Goal: Information Seeking & Learning: Learn about a topic

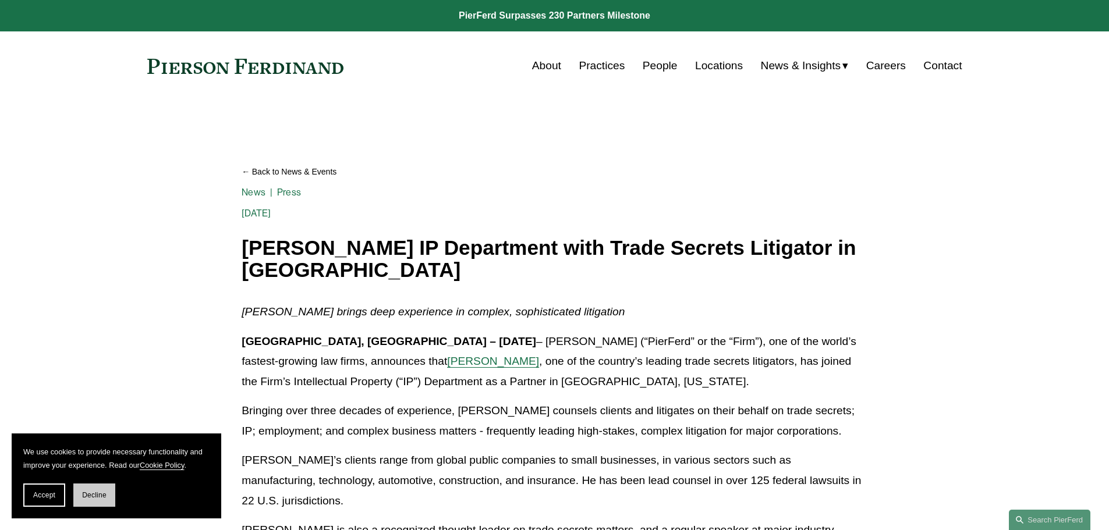
click at [86, 498] on span "Decline" at bounding box center [94, 495] width 24 height 8
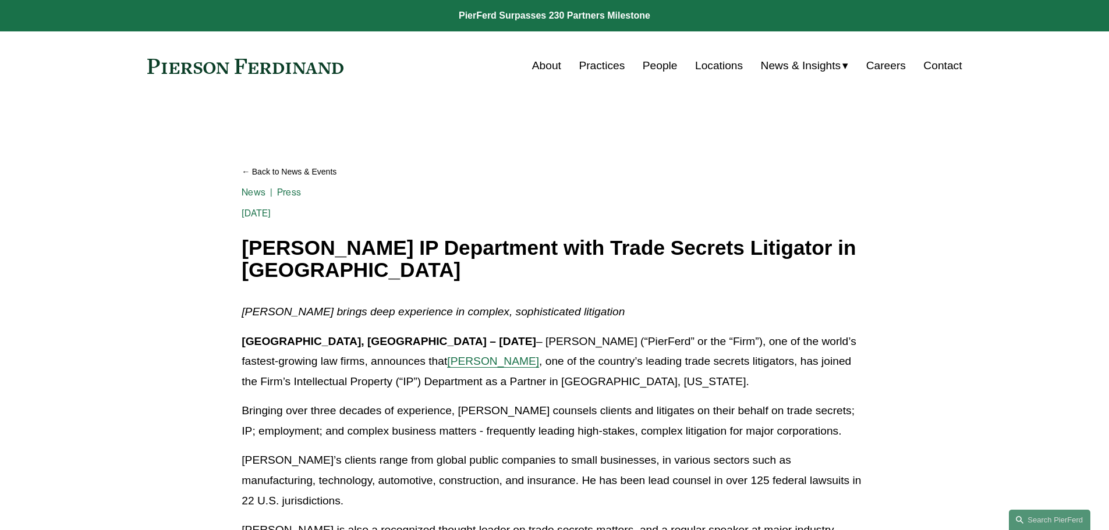
click at [356, 258] on h1 "[PERSON_NAME] IP Department with Trade Secrets Litigator in [GEOGRAPHIC_DATA]" at bounding box center [554, 259] width 625 height 45
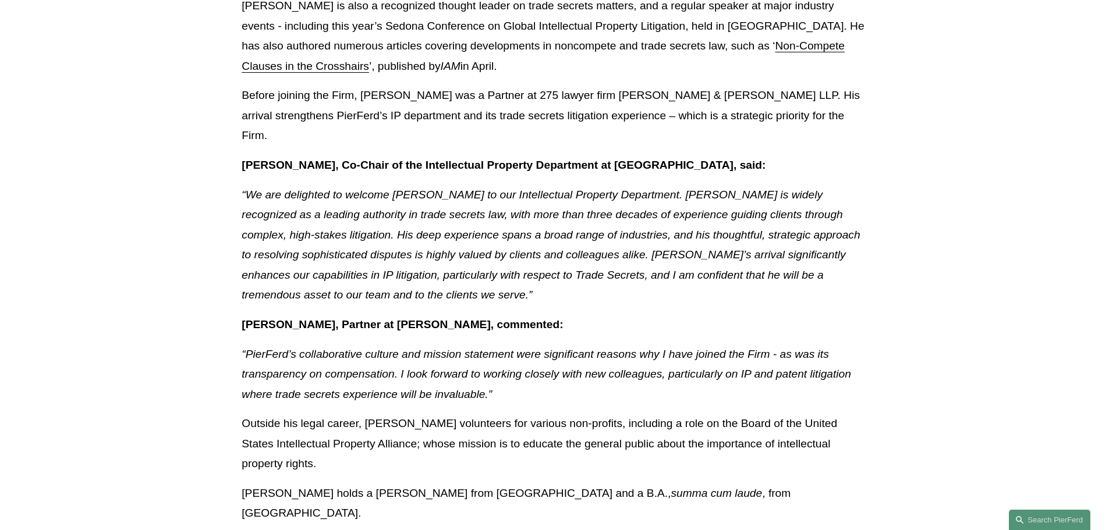
scroll to position [407, 0]
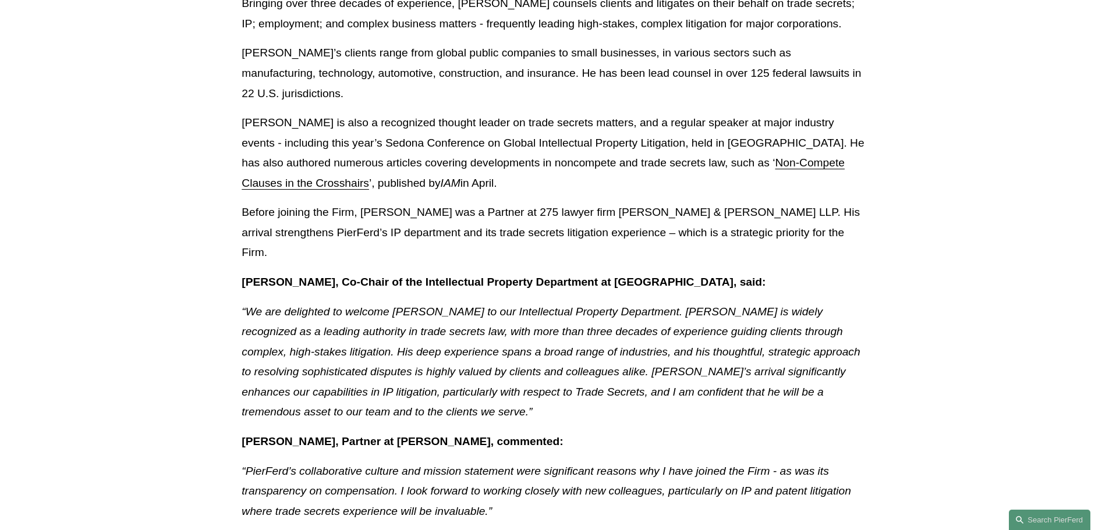
click at [215, 246] on article "Back to News & Events [PERSON_NAME] IP Department with Trade Secrets Litigator …" at bounding box center [554, 390] width 1109 height 1394
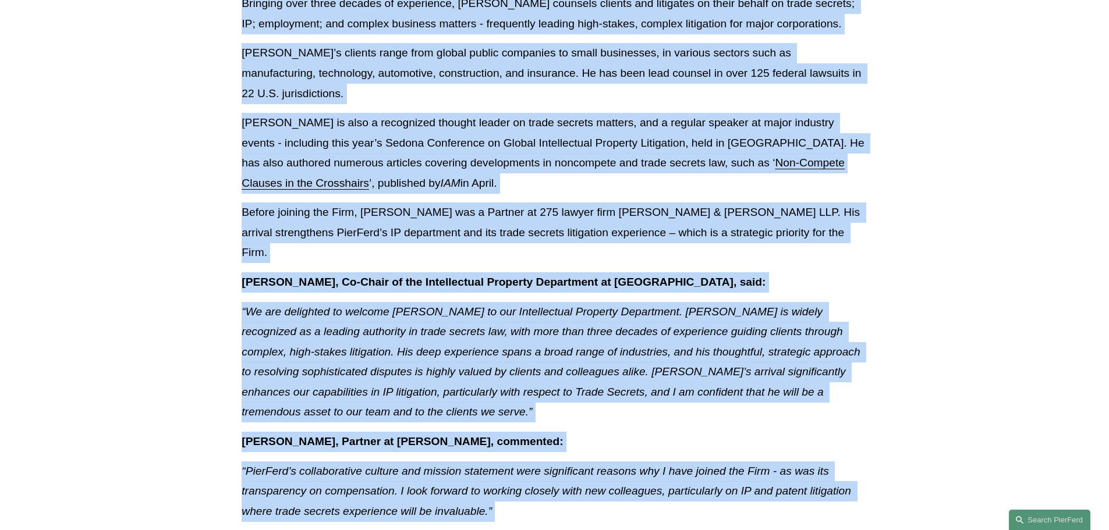
copy body "PierFerd Surpasses 230 Partners Milestone Skip to Content About Practices Peopl…"
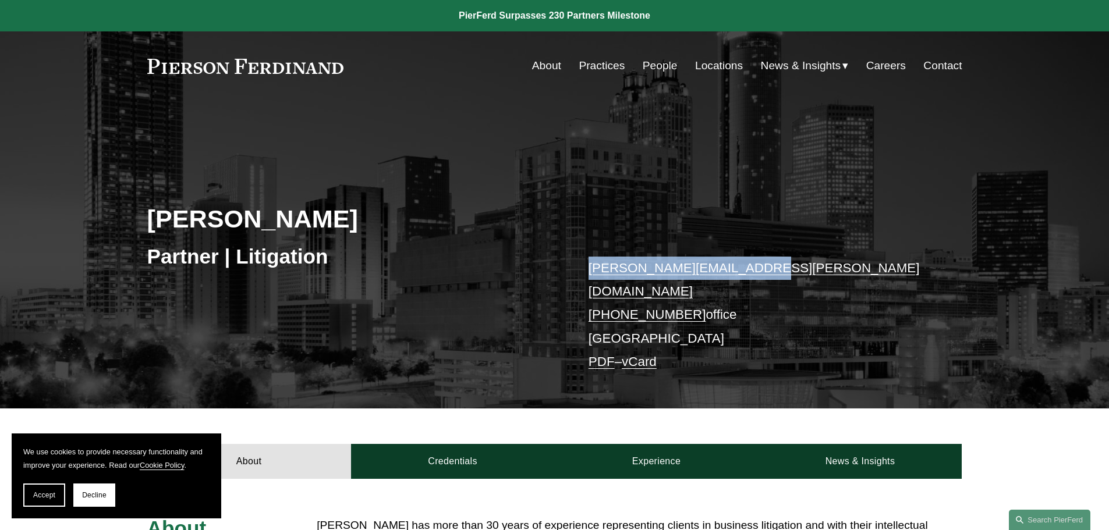
drag, startPoint x: 780, startPoint y: 268, endPoint x: 569, endPoint y: 267, distance: 211.3
click at [569, 267] on div "[PERSON_NAME] Partner | Litigation [PERSON_NAME][EMAIL_ADDRESS][PERSON_NAME][DO…" at bounding box center [554, 271] width 1109 height 275
copy div "[PERSON_NAME][EMAIL_ADDRESS][PERSON_NAME][DOMAIN_NAME]"
click at [716, 271] on link "[PERSON_NAME][EMAIL_ADDRESS][PERSON_NAME][DOMAIN_NAME]" at bounding box center [753, 280] width 331 height 38
drag, startPoint x: 51, startPoint y: 501, endPoint x: 58, endPoint y: 485, distance: 17.2
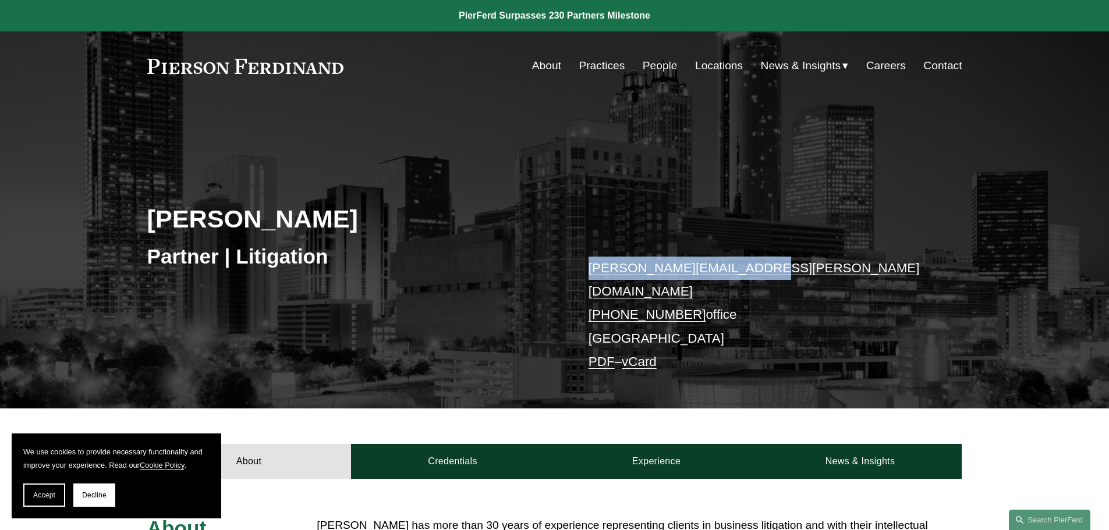
click at [51, 501] on button "Accept" at bounding box center [44, 495] width 42 height 23
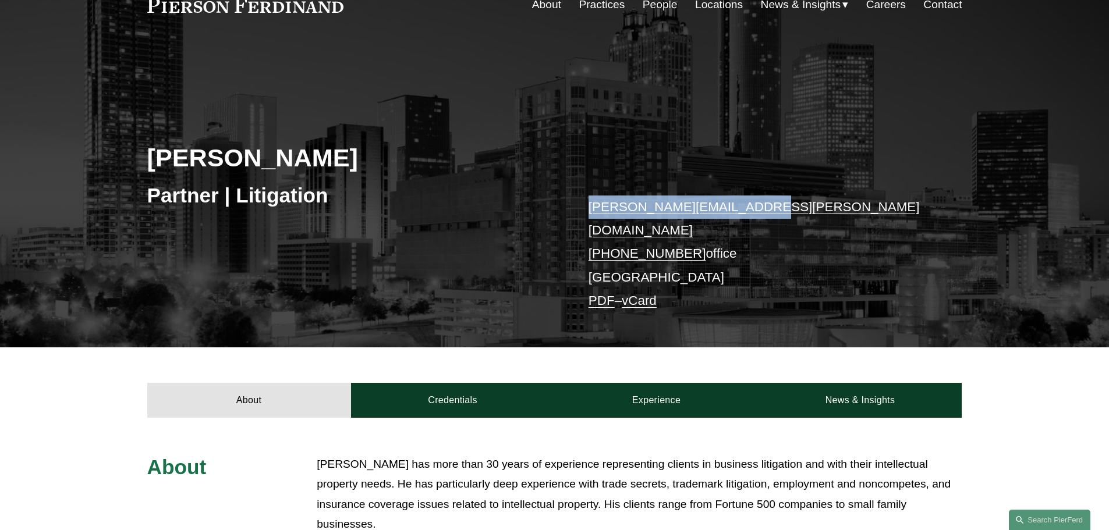
scroll to position [349, 0]
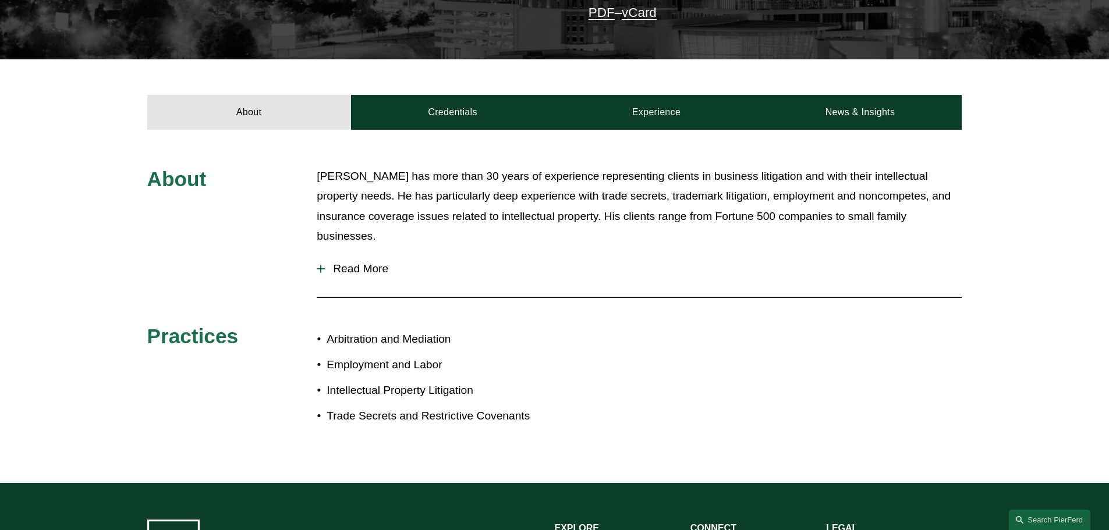
click at [355, 262] on span "Read More" at bounding box center [643, 268] width 637 height 13
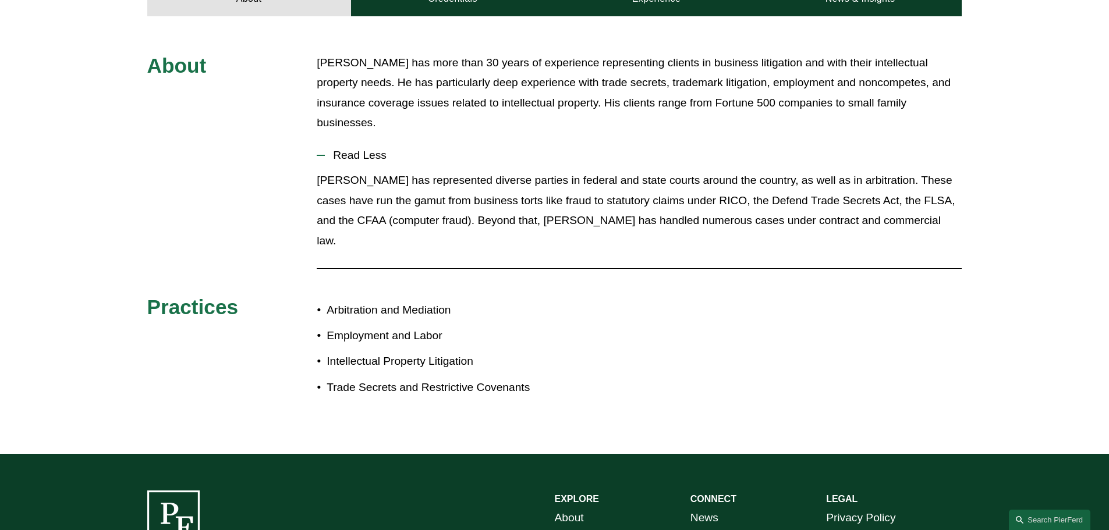
scroll to position [272, 0]
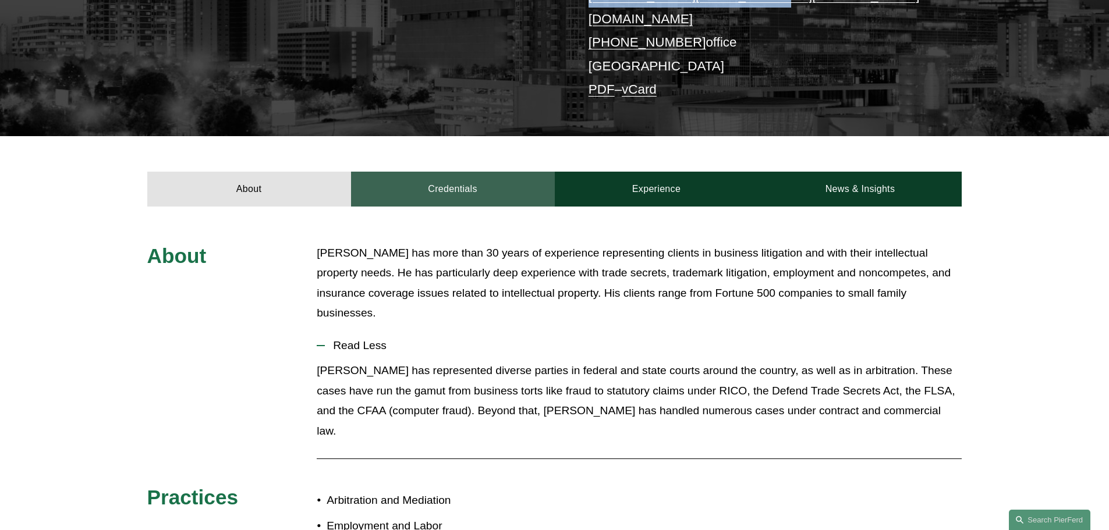
click at [444, 172] on link "Credentials" at bounding box center [453, 189] width 204 height 35
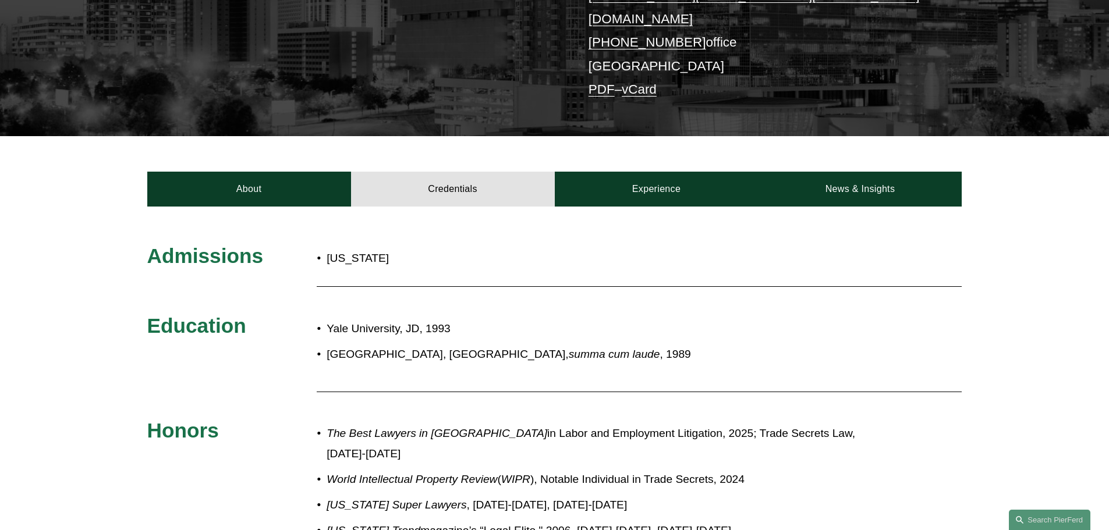
click at [353, 250] on p "Georgia" at bounding box center [475, 259] width 296 height 20
copy p "Georgia"
drag, startPoint x: 326, startPoint y: 311, endPoint x: 400, endPoint y: 313, distance: 73.9
click at [400, 319] on p "Yale University, JD, 1993" at bounding box center [593, 329] width 533 height 20
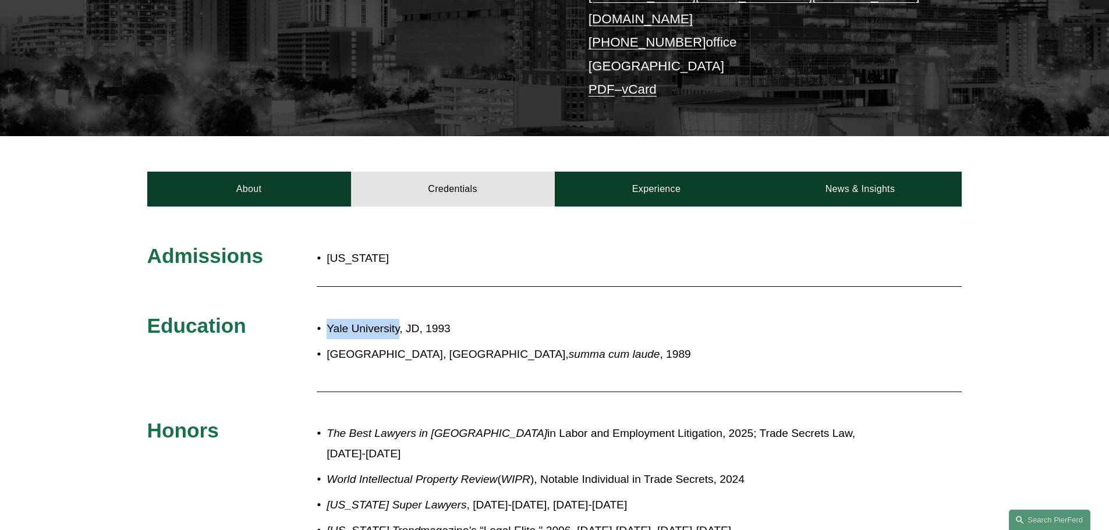
copy p "Yale University"
drag, startPoint x: 327, startPoint y: 342, endPoint x: 413, endPoint y: 342, distance: 85.6
click at [413, 345] on p "Tulane University, BA, summa cum laude , 1989" at bounding box center [593, 355] width 533 height 20
copy p "Tulane University"
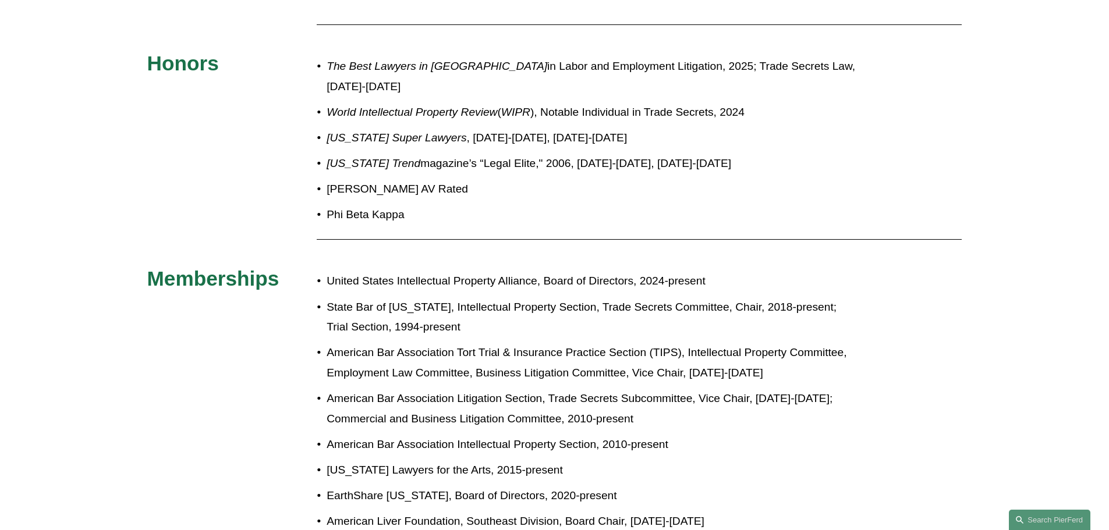
scroll to position [680, 0]
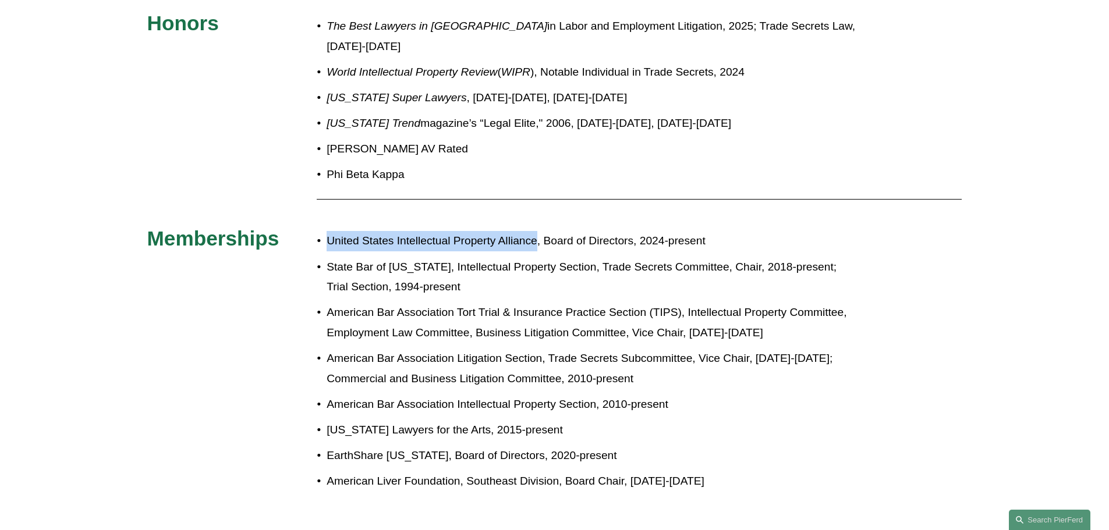
drag, startPoint x: 537, startPoint y: 222, endPoint x: 327, endPoint y: 221, distance: 210.1
click at [327, 231] on p "United States Intellectual Property Alliance, Board of Directors, 2024-present" at bounding box center [593, 241] width 533 height 20
copy p "United States Intellectual Property Alliance"
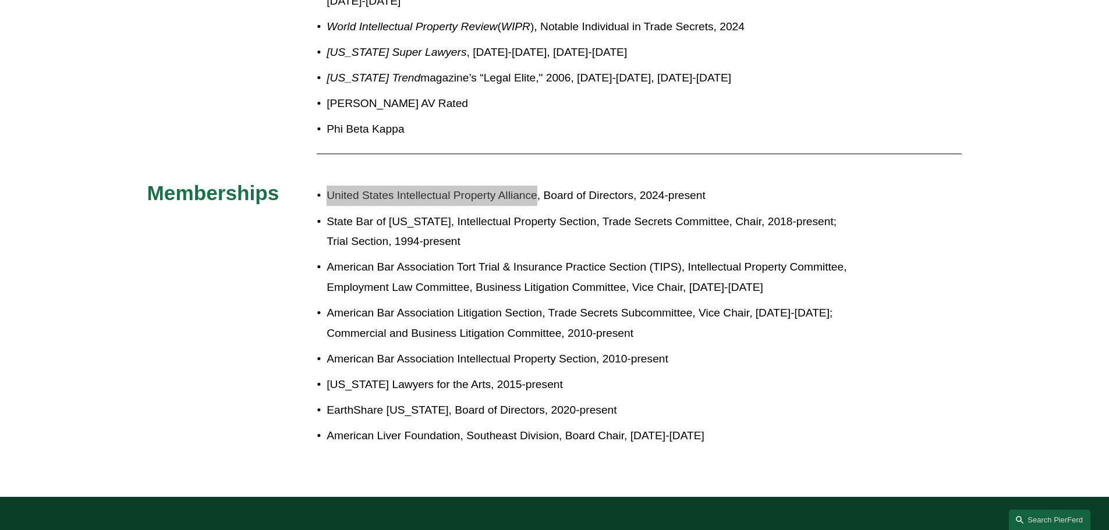
scroll to position [796, 0]
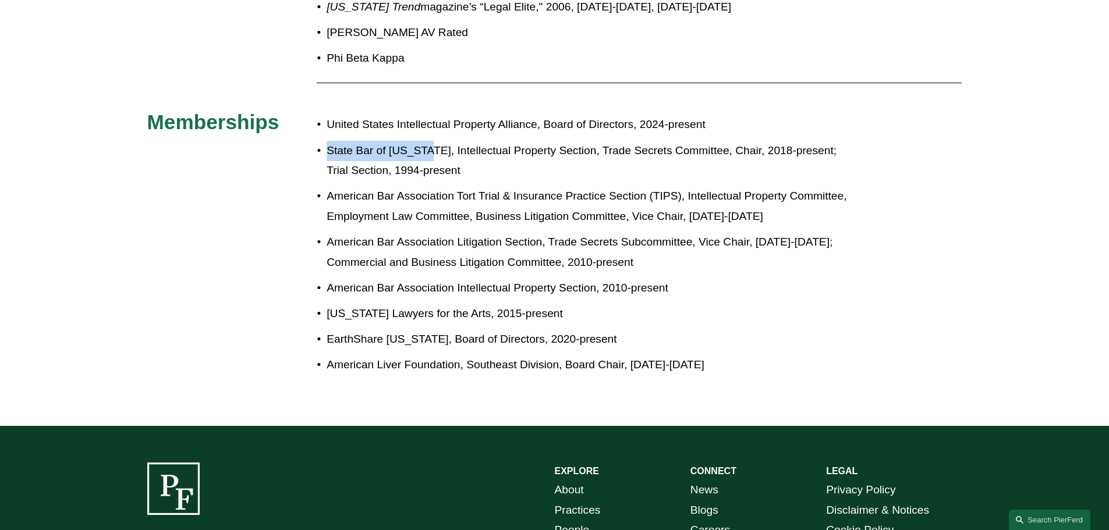
drag, startPoint x: 424, startPoint y: 129, endPoint x: 328, endPoint y: 130, distance: 96.6
click at [328, 141] on p "State Bar of Georgia, Intellectual Property Section, Trade Secrets Committee, C…" at bounding box center [593, 161] width 533 height 40
copy p "State Bar of Georgia"
drag, startPoint x: 817, startPoint y: 130, endPoint x: 363, endPoint y: 158, distance: 455.4
click at [364, 158] on p "State Bar of Georgia, Intellectual Property Section, Trade Secrets Committee, C…" at bounding box center [593, 161] width 533 height 40
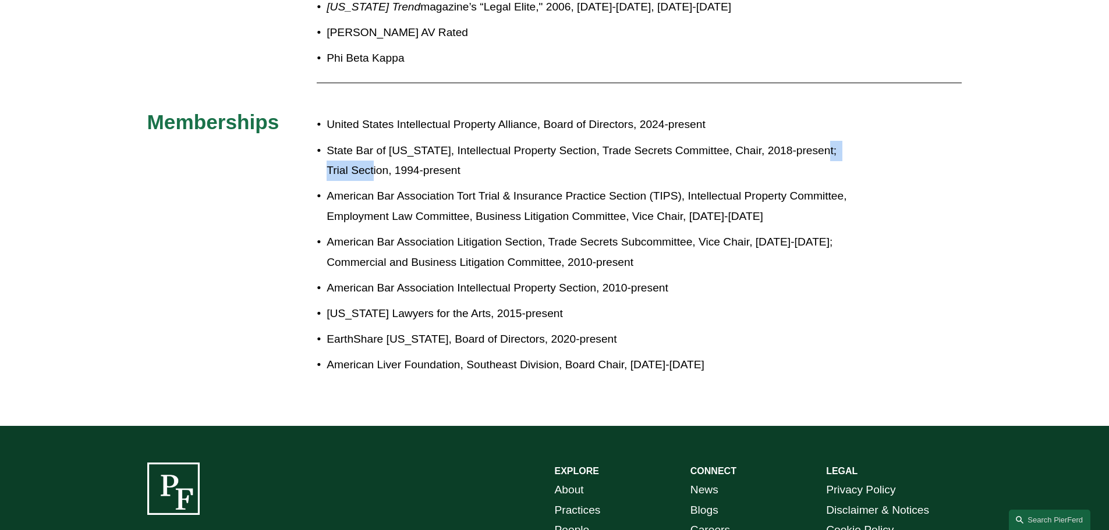
copy p "Trial Section"
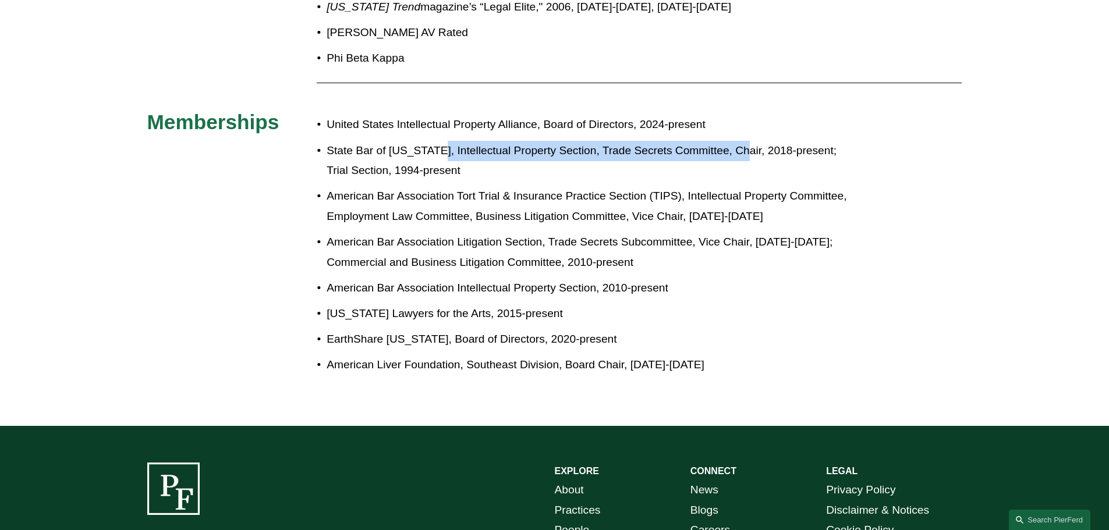
drag, startPoint x: 434, startPoint y: 130, endPoint x: 740, endPoint y: 128, distance: 306.1
click at [740, 141] on p "State Bar of Georgia, Intellectual Property Section, Trade Secrets Committee, C…" at bounding box center [593, 161] width 533 height 40
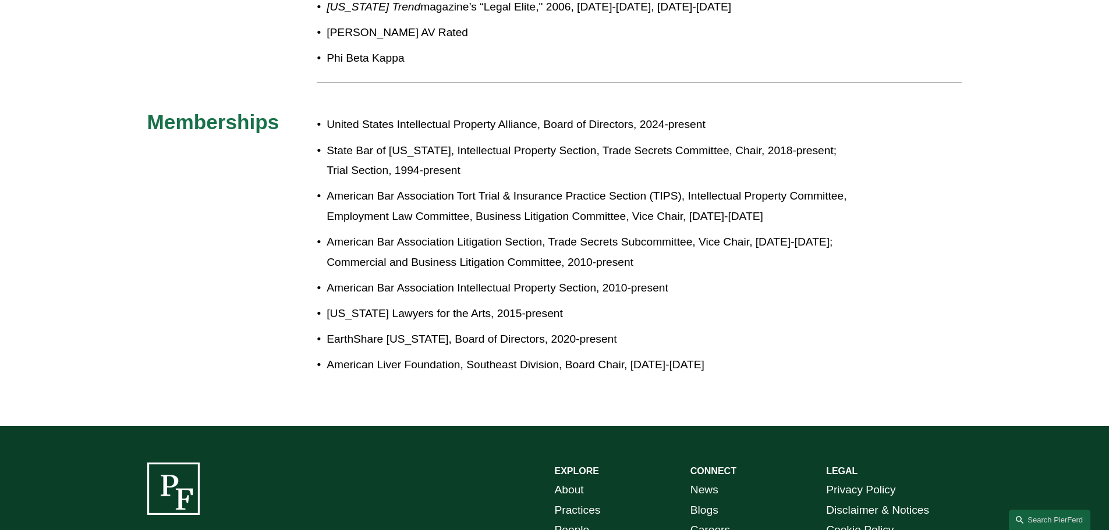
drag, startPoint x: 632, startPoint y: 146, endPoint x: 590, endPoint y: 144, distance: 42.5
click at [630, 147] on p "State Bar of Georgia, Intellectual Property Section, Trade Secrets Committee, C…" at bounding box center [593, 161] width 533 height 40
click at [730, 141] on p "State Bar of Georgia, Intellectual Property Section, Trade Secrets Committee, C…" at bounding box center [593, 161] width 533 height 40
copy p "Chair"
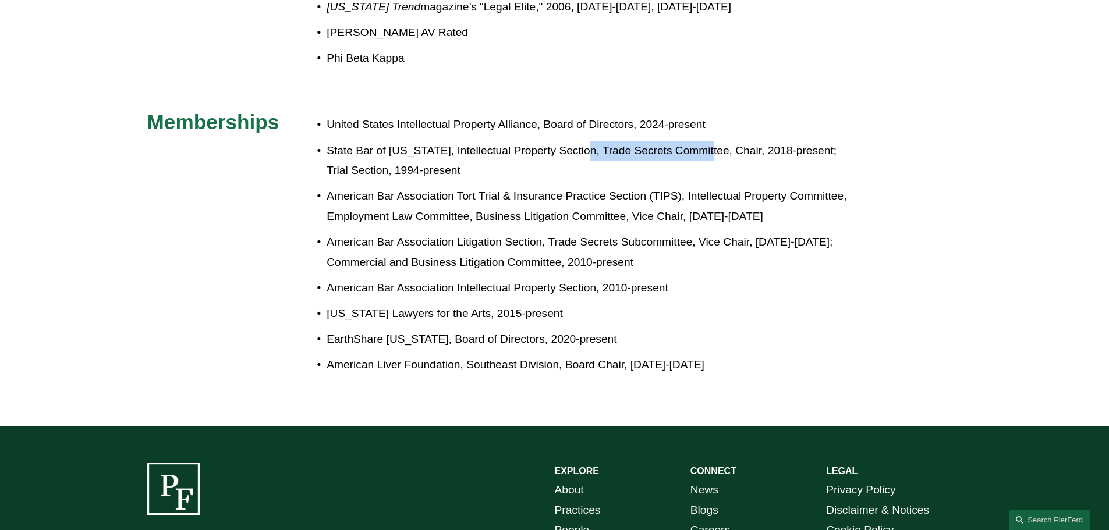
drag, startPoint x: 580, startPoint y: 126, endPoint x: 706, endPoint y: 129, distance: 125.7
click at [706, 141] on p "State Bar of Georgia, Intellectual Property Section, Trade Secrets Committee, C…" at bounding box center [593, 161] width 533 height 40
copy p "Trade Secrets Committee"
drag, startPoint x: 434, startPoint y: 129, endPoint x: 572, endPoint y: 126, distance: 137.4
click at [572, 141] on p "State Bar of Georgia, Intellectual Property Section, Trade Secrets Committee, C…" at bounding box center [593, 161] width 533 height 40
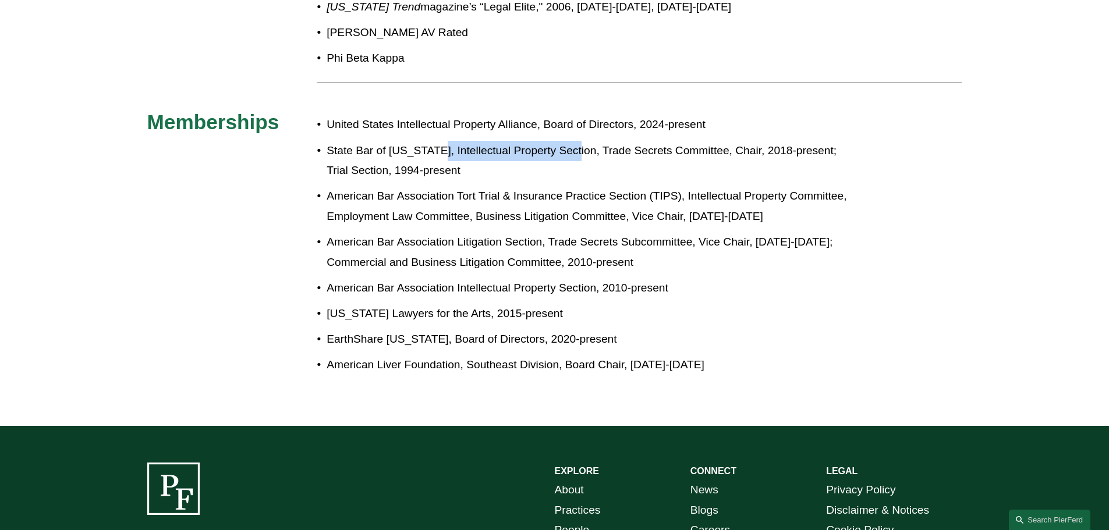
copy p "Intellectual Property Section"
drag, startPoint x: 325, startPoint y: 268, endPoint x: 454, endPoint y: 267, distance: 128.6
click at [454, 278] on p "American Bar Association Intellectual Property Section, 2010-present" at bounding box center [593, 288] width 533 height 20
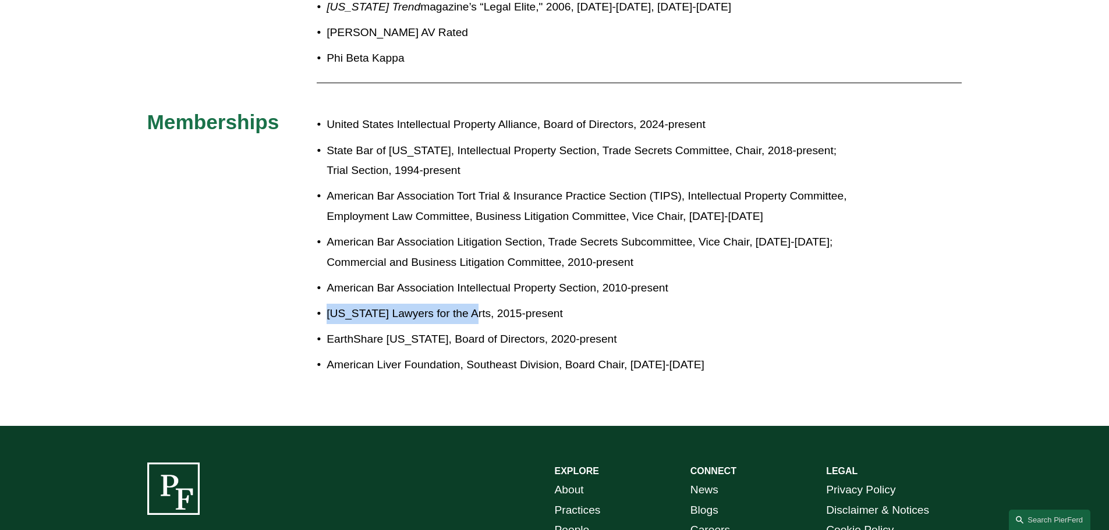
drag, startPoint x: 469, startPoint y: 297, endPoint x: 329, endPoint y: 297, distance: 139.1
click at [329, 304] on p "Georgia Lawyers for the Arts, 2015-present" at bounding box center [593, 314] width 533 height 20
drag, startPoint x: 324, startPoint y: 320, endPoint x: 424, endPoint y: 317, distance: 100.2
click at [424, 329] on p "EarthShare Georgia, Board of Directors, 2020-present" at bounding box center [593, 339] width 533 height 20
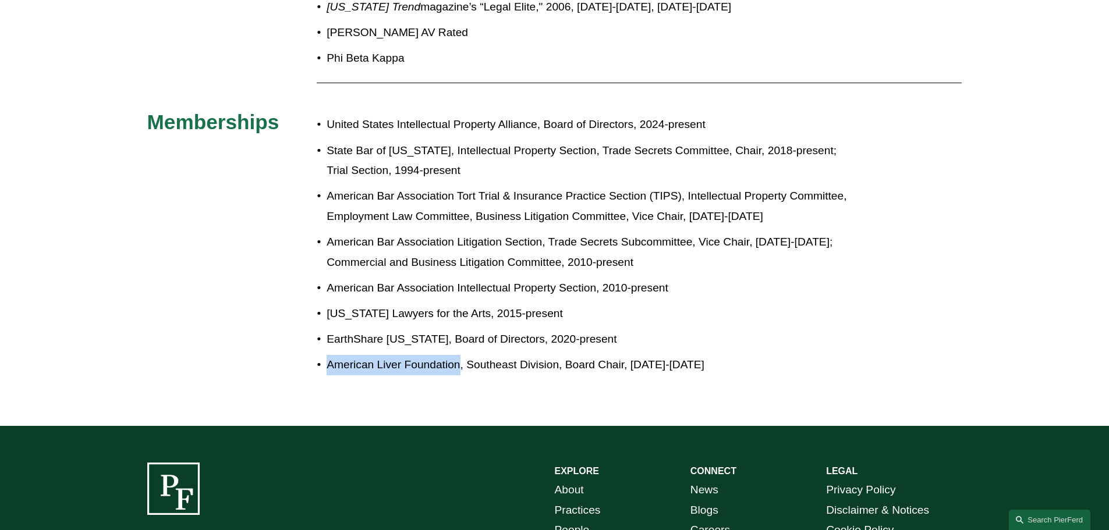
drag, startPoint x: 459, startPoint y: 346, endPoint x: 327, endPoint y: 348, distance: 132.7
click at [327, 355] on p "American Liver Foundation, Southeast Division, Board Chair, 2005-2008" at bounding box center [593, 365] width 533 height 20
drag, startPoint x: 465, startPoint y: 345, endPoint x: 558, endPoint y: 343, distance: 93.1
click at [558, 355] on p "American Liver Foundation, Southeast Division, Board Chair, 2005-2008" at bounding box center [593, 365] width 533 height 20
drag, startPoint x: 453, startPoint y: 176, endPoint x: 319, endPoint y: 183, distance: 134.6
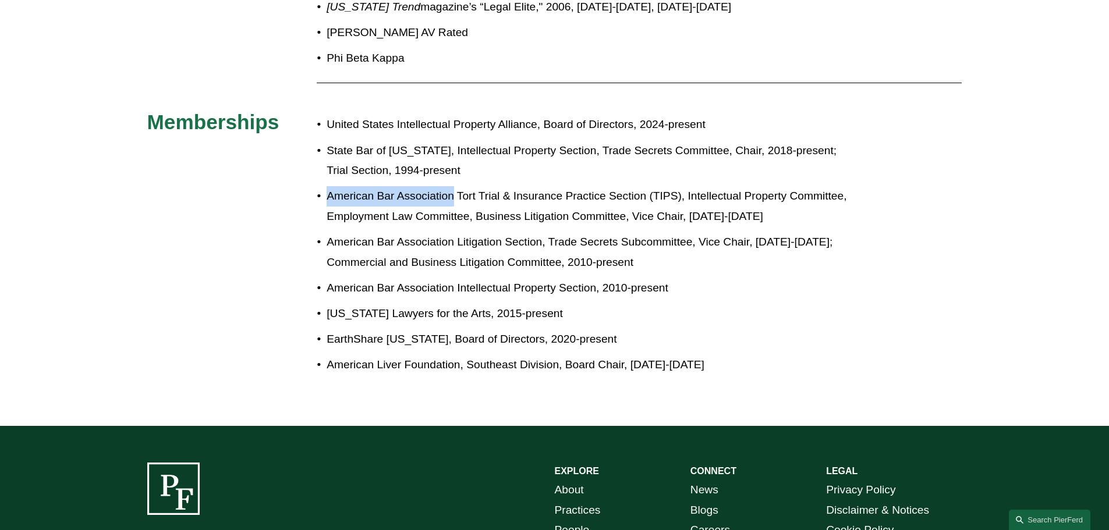
click at [327, 186] on p "American Bar Association Tort Trial & Insurance Practice Section (TIPS), Intell…" at bounding box center [593, 206] width 533 height 40
drag, startPoint x: 460, startPoint y: 268, endPoint x: 594, endPoint y: 268, distance: 133.3
click at [594, 278] on p "American Bar Association Intellectual Property Section, 2010-present" at bounding box center [593, 288] width 533 height 20
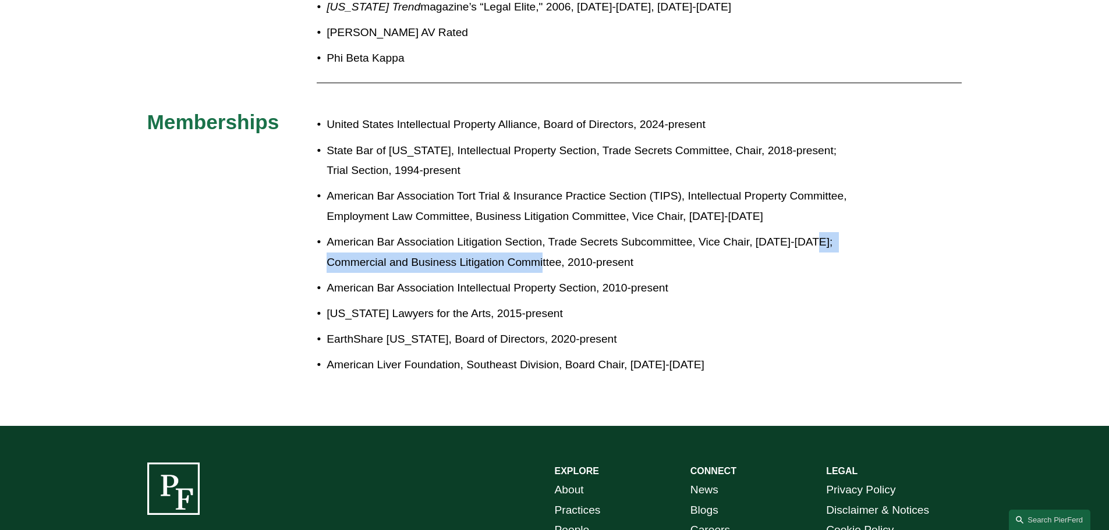
drag, startPoint x: 328, startPoint y: 247, endPoint x: 542, endPoint y: 243, distance: 214.8
click at [559, 244] on p "American Bar Association Litigation Section, Trade Secrets Subcommittee, Vice C…" at bounding box center [593, 252] width 533 height 40
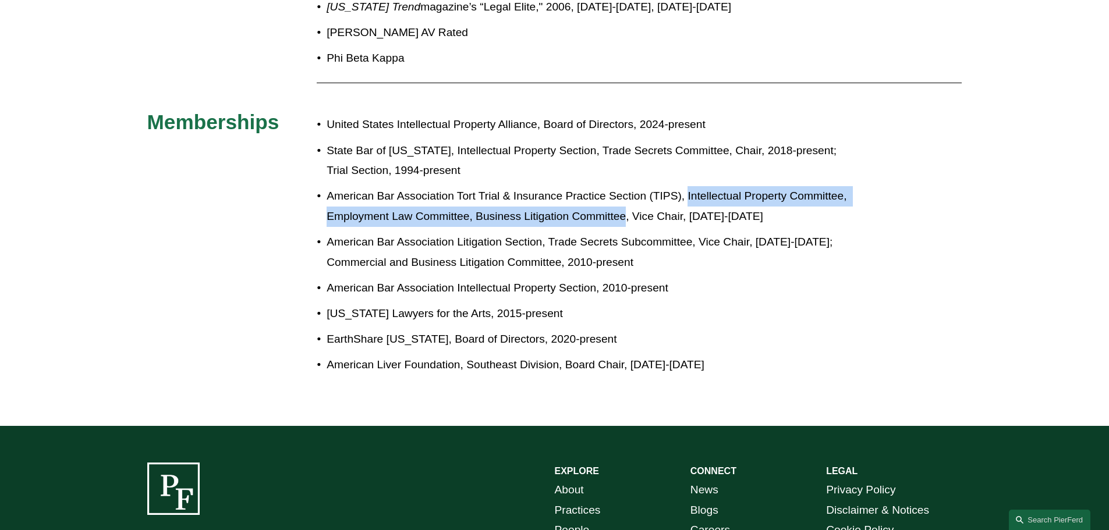
drag, startPoint x: 687, startPoint y: 174, endPoint x: 626, endPoint y: 207, distance: 69.5
click at [626, 207] on p "American Bar Association Tort Trial & Insurance Practice Section (TIPS), Intell…" at bounding box center [593, 206] width 533 height 40
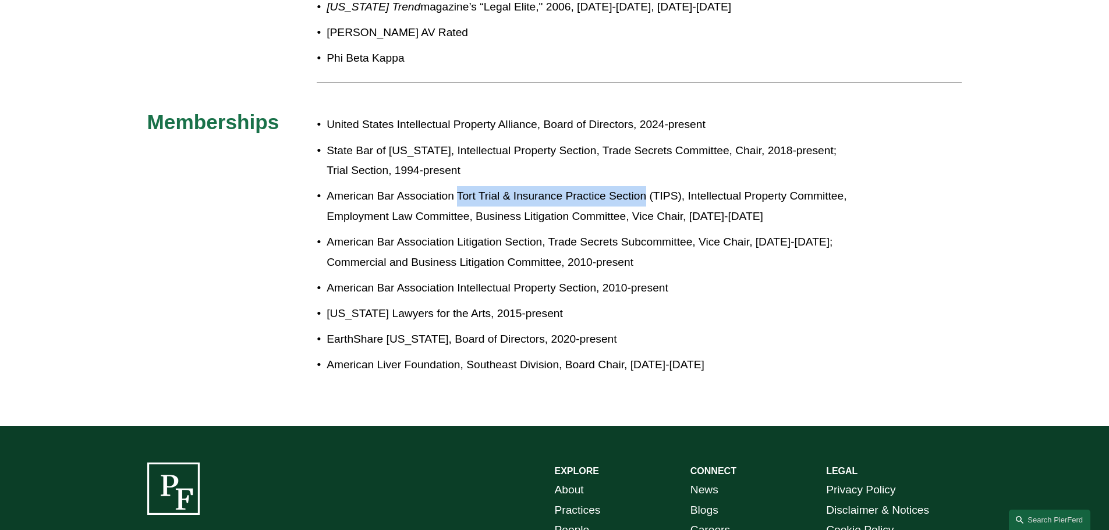
drag, startPoint x: 646, startPoint y: 175, endPoint x: 456, endPoint y: 176, distance: 189.7
click at [456, 186] on p "American Bar Association Tort Trial & Insurance Practice Section (TIPS), Intell…" at bounding box center [593, 206] width 533 height 40
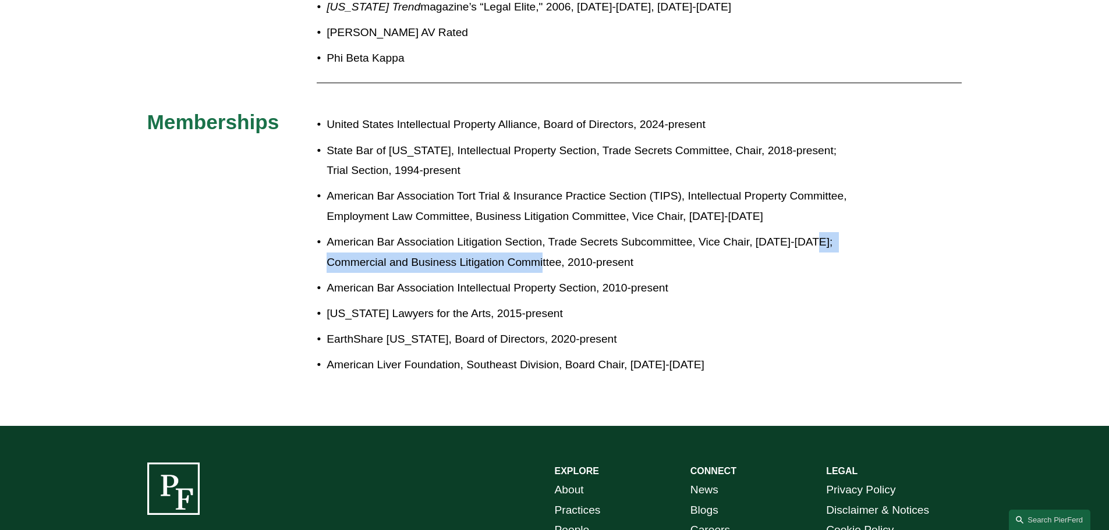
drag, startPoint x: 560, startPoint y: 243, endPoint x: 303, endPoint y: 239, distance: 256.7
click at [303, 239] on div "Admissions Georgia Education Yale University, JD, 1993 Tulane University, BA, s…" at bounding box center [554, 54] width 1109 height 670
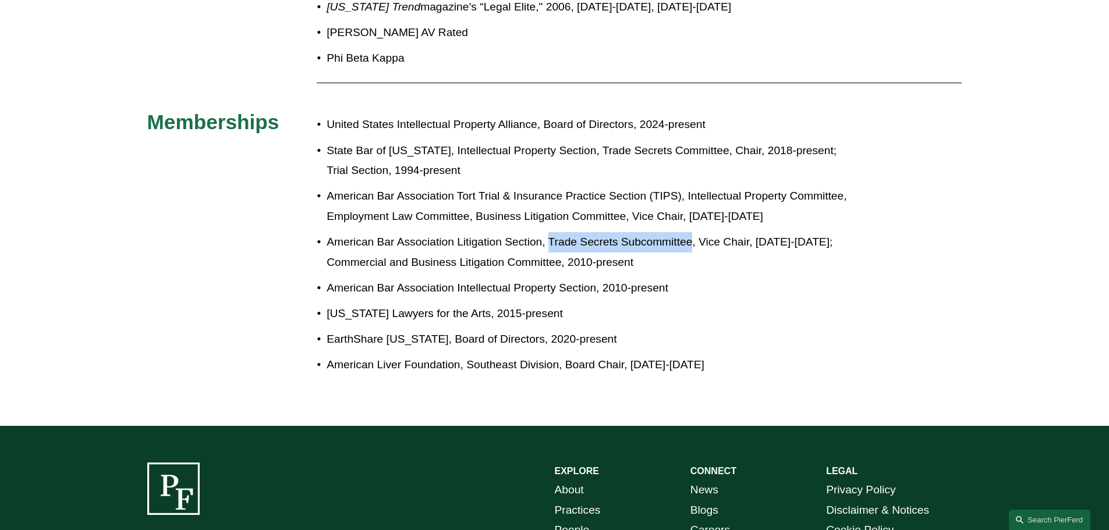
drag, startPoint x: 549, startPoint y: 222, endPoint x: 684, endPoint y: 225, distance: 135.1
click at [689, 232] on p "American Bar Association Litigation Section, Trade Secrets Subcommittee, Vice C…" at bounding box center [593, 252] width 533 height 40
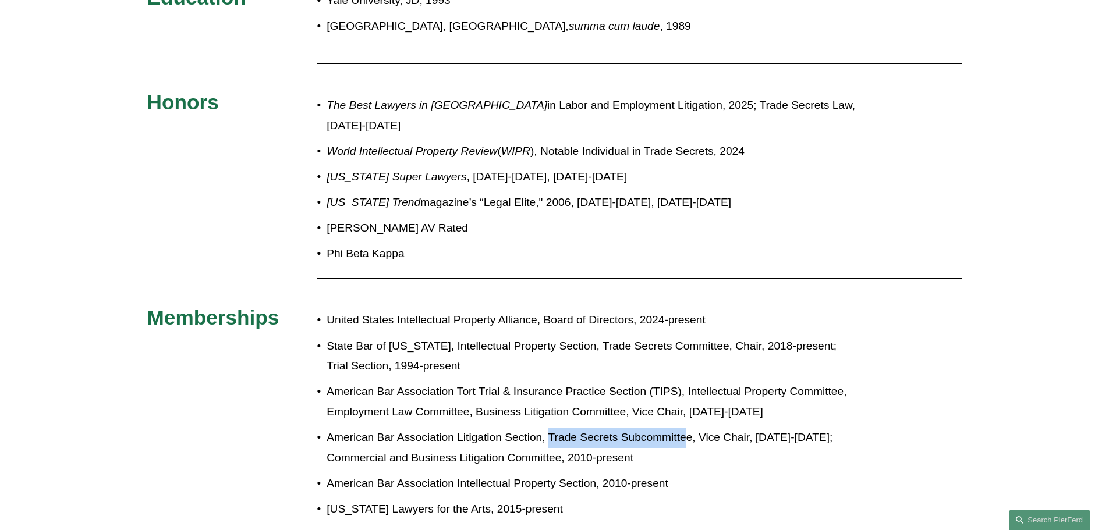
scroll to position [389, 0]
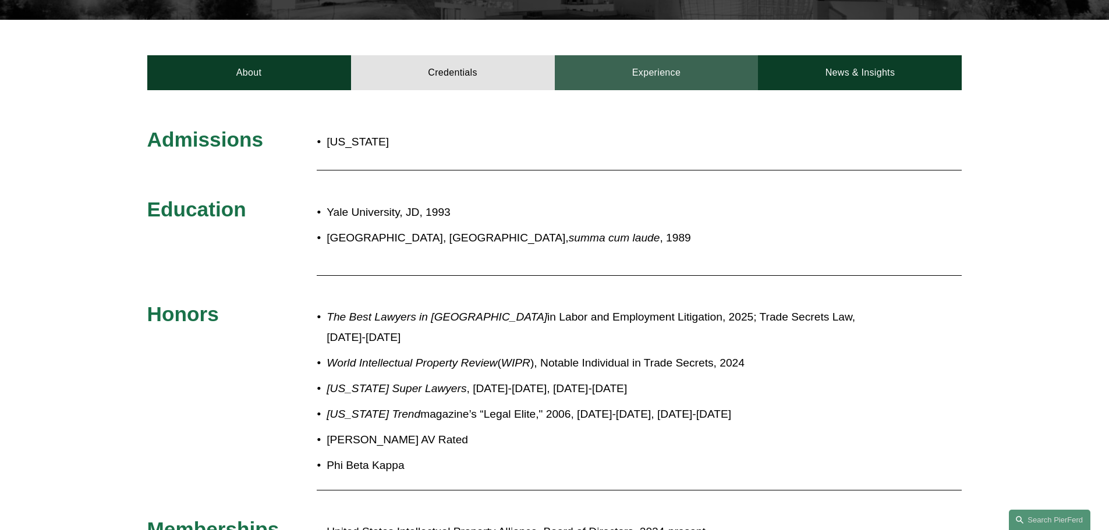
click at [650, 65] on link "Experience" at bounding box center [657, 72] width 204 height 35
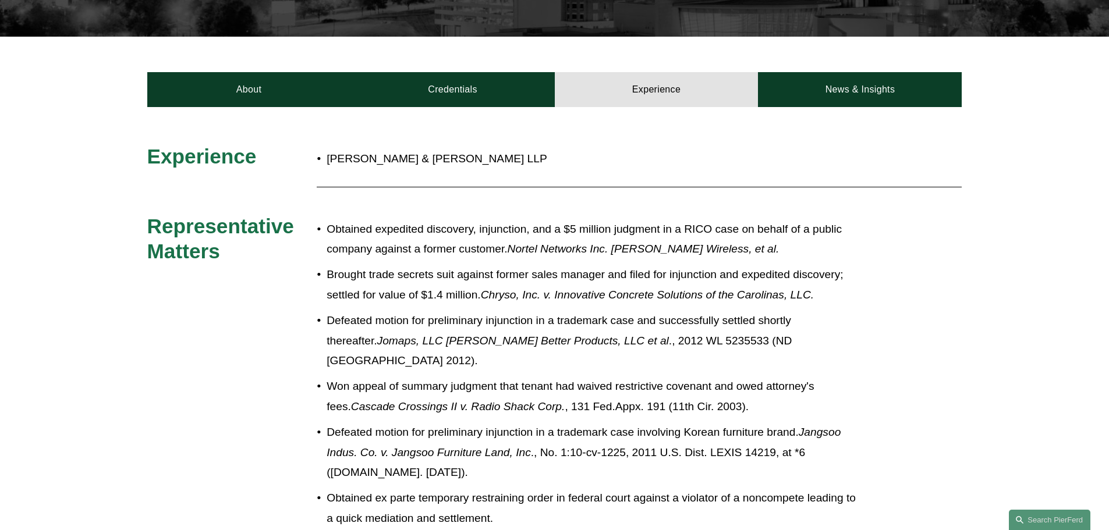
scroll to position [272, 0]
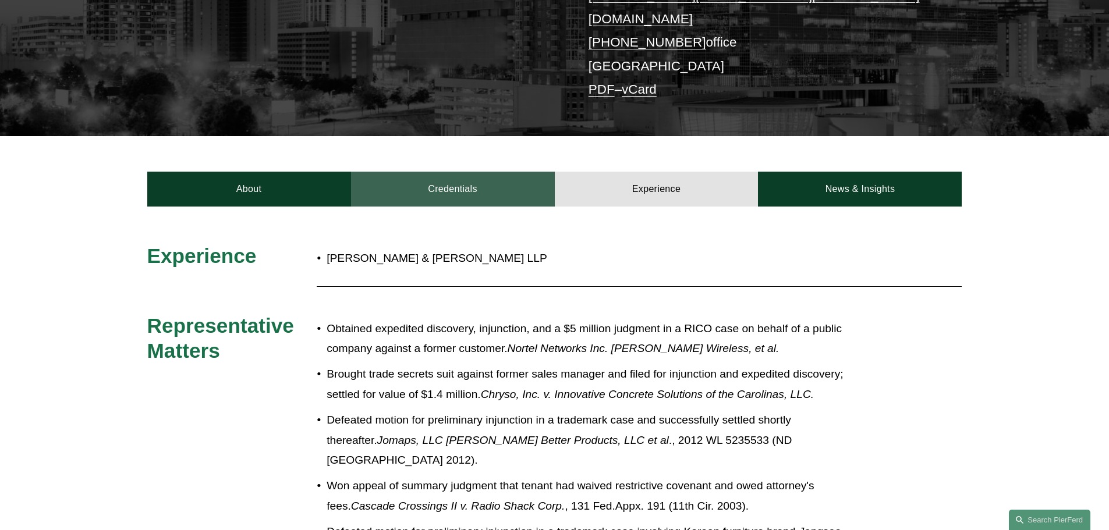
click at [466, 174] on link "Credentials" at bounding box center [453, 189] width 204 height 35
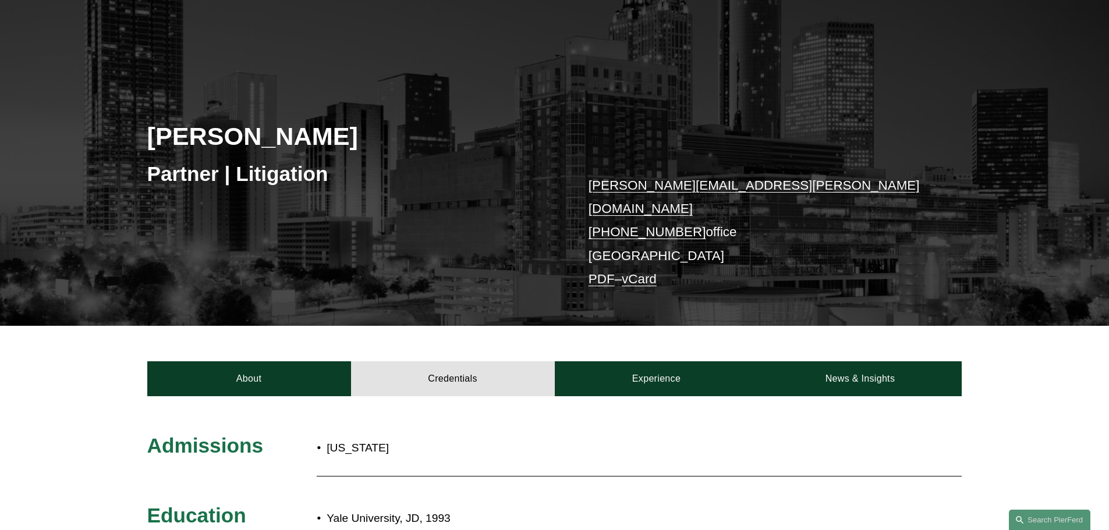
scroll to position [40, 0]
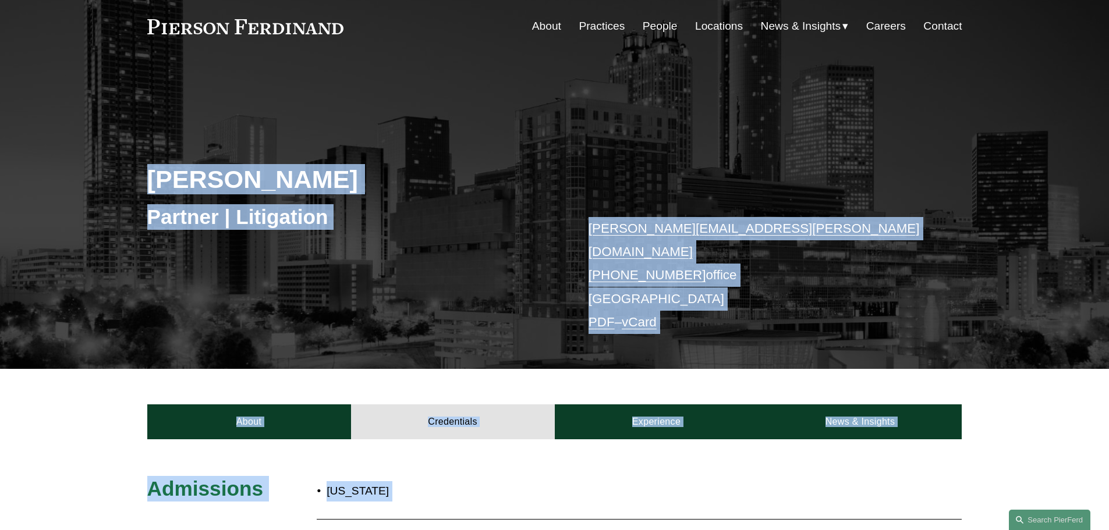
drag, startPoint x: 700, startPoint y: 352, endPoint x: 115, endPoint y: 137, distance: 623.5
